Goal: Task Accomplishment & Management: Use online tool/utility

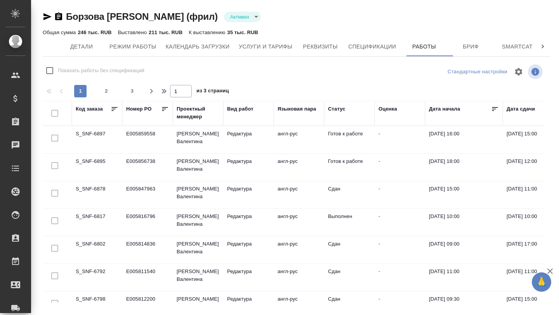
scroll to position [0, 184]
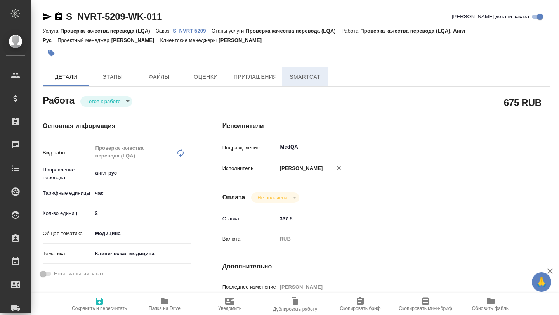
click at [297, 80] on span "SmartCat" at bounding box center [305, 77] width 37 height 10
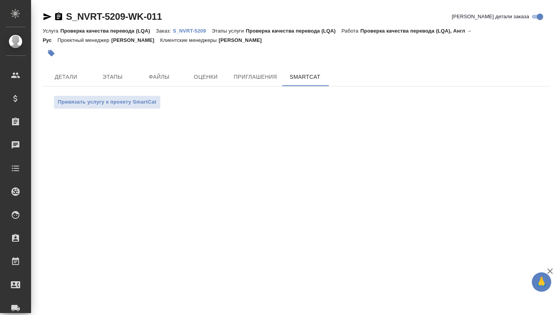
click at [202, 32] on p "S_NVRT-5209" at bounding box center [192, 31] width 39 height 6
click at [64, 76] on span "Детали" at bounding box center [65, 77] width 37 height 10
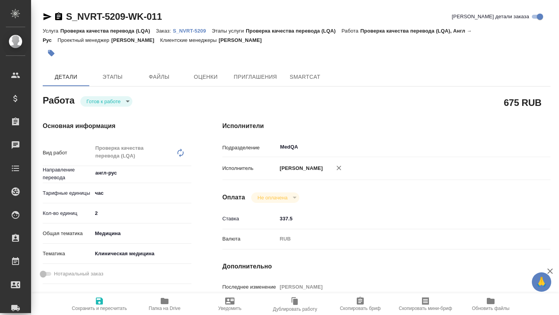
type textarea "x"
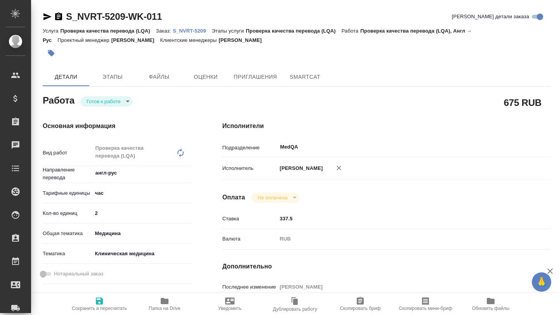
type textarea "x"
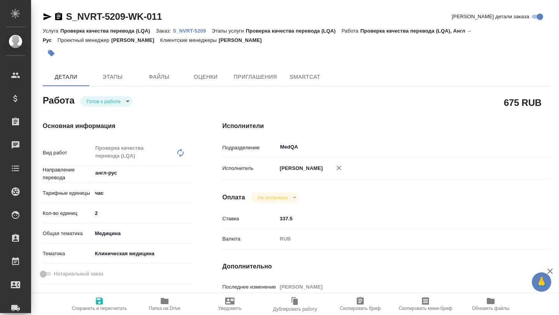
type textarea "x"
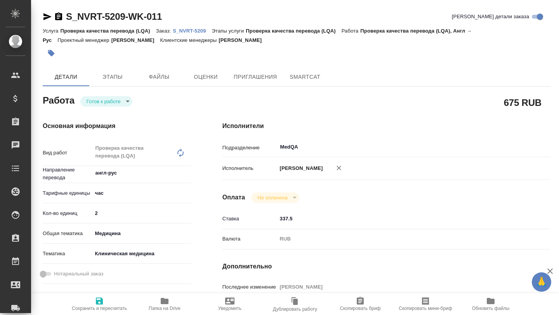
type textarea "x"
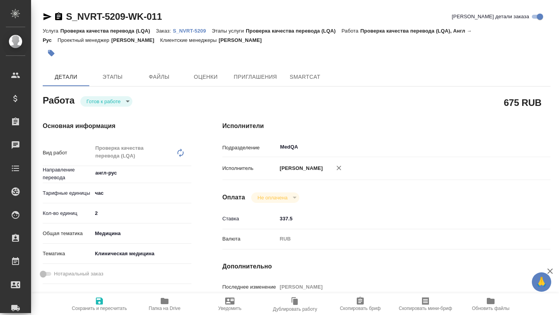
click at [159, 304] on span "Папка на Drive" at bounding box center [165, 304] width 56 height 15
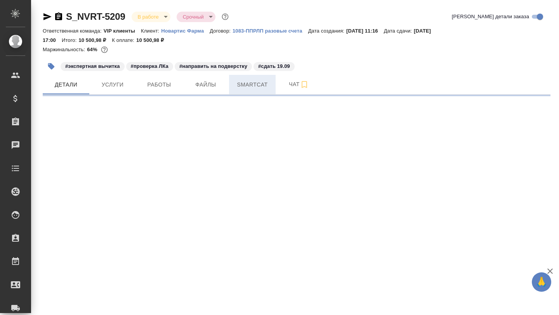
click at [247, 87] on span "Smartcat" at bounding box center [252, 85] width 37 height 10
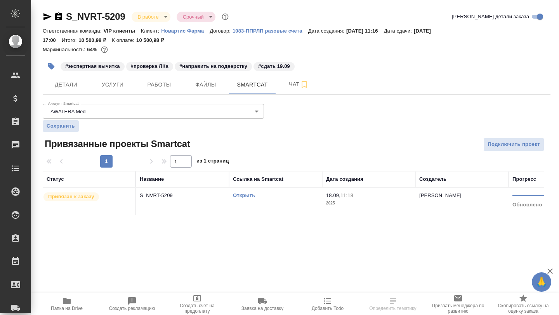
click at [244, 196] on link "Открыть" at bounding box center [244, 196] width 22 height 6
click at [64, 305] on icon "button" at bounding box center [66, 301] width 9 height 9
click at [68, 306] on icon "button" at bounding box center [66, 301] width 9 height 9
